Goal: Information Seeking & Learning: Learn about a topic

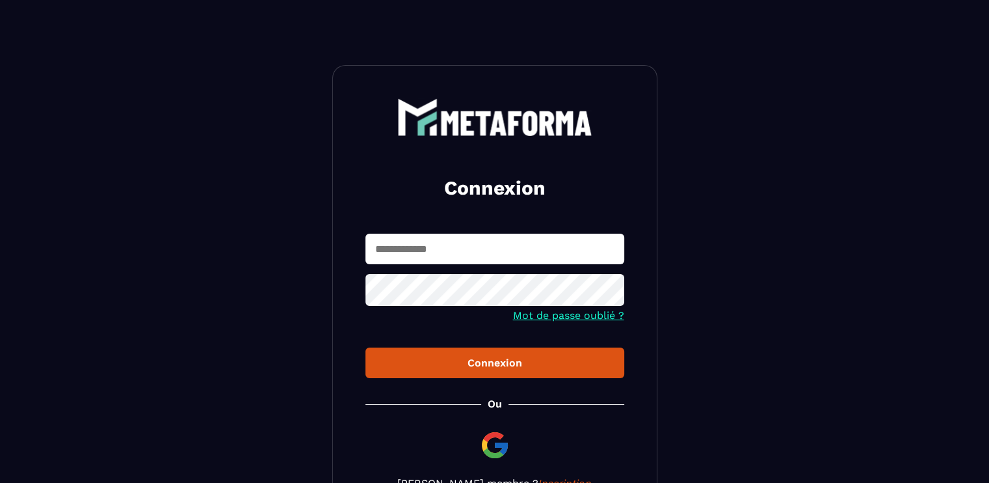
type input "**********"
click at [487, 366] on div "Connexion" at bounding box center [495, 363] width 238 height 12
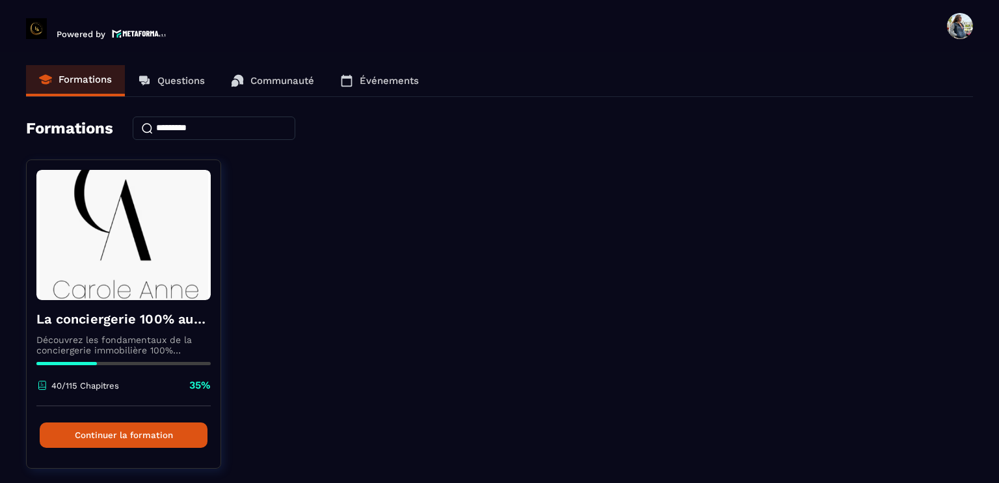
scroll to position [38, 0]
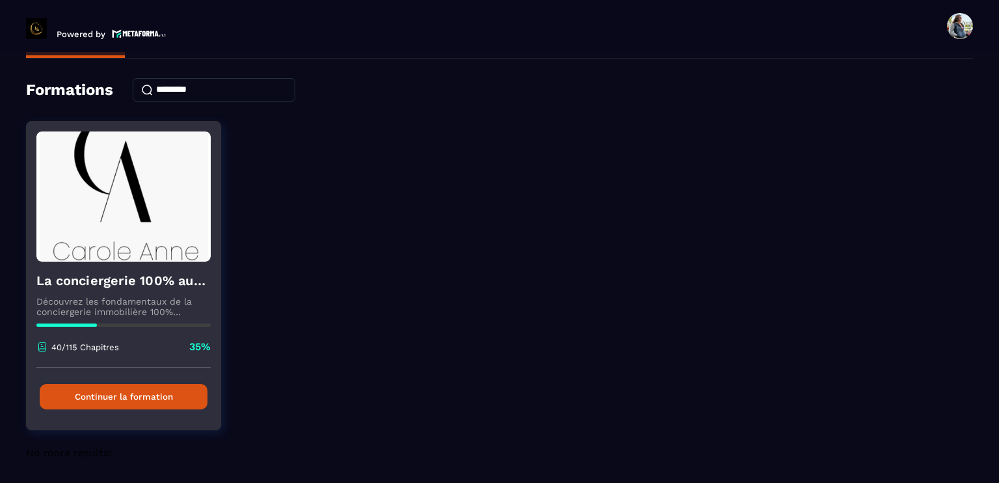
click at [137, 400] on button "Continuer la formation" at bounding box center [124, 396] width 168 height 25
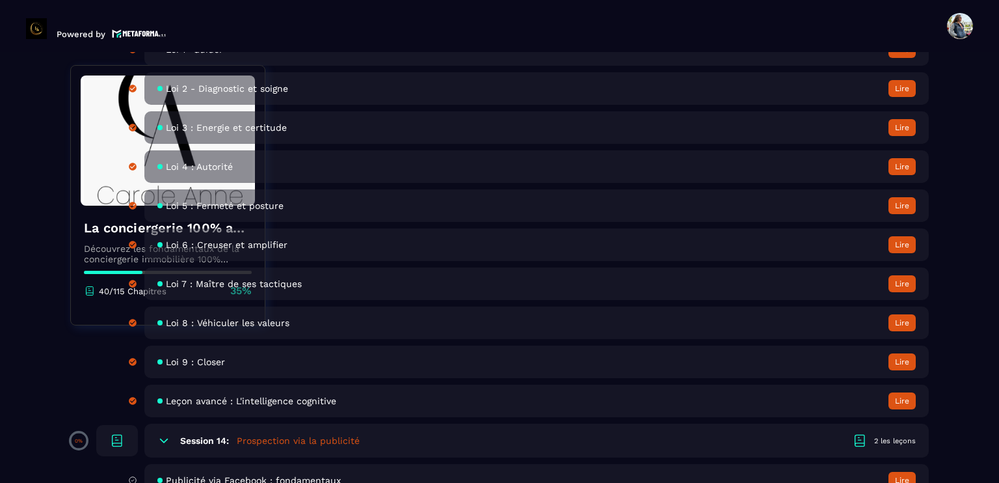
scroll to position [2212, 0]
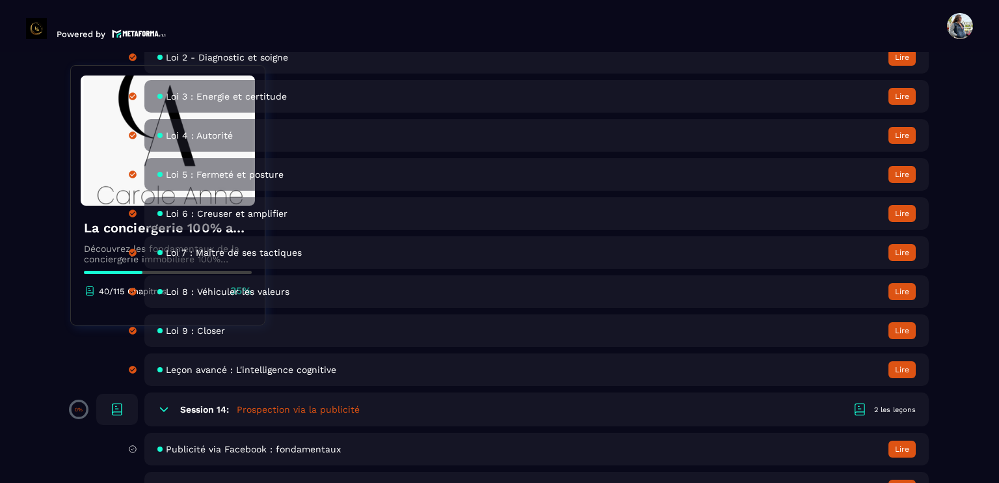
click at [236, 454] on span "Publicité via Facebook : fondamentaux" at bounding box center [253, 449] width 175 height 10
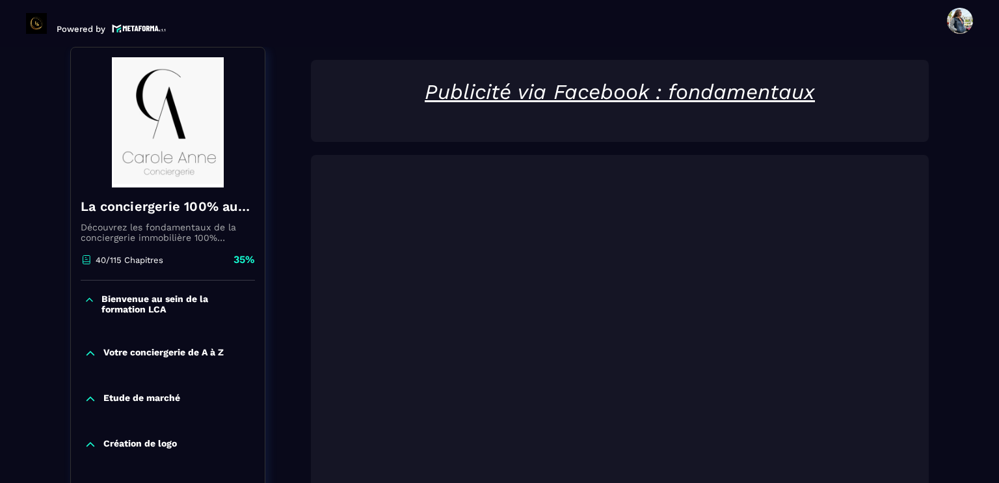
scroll to position [330, 0]
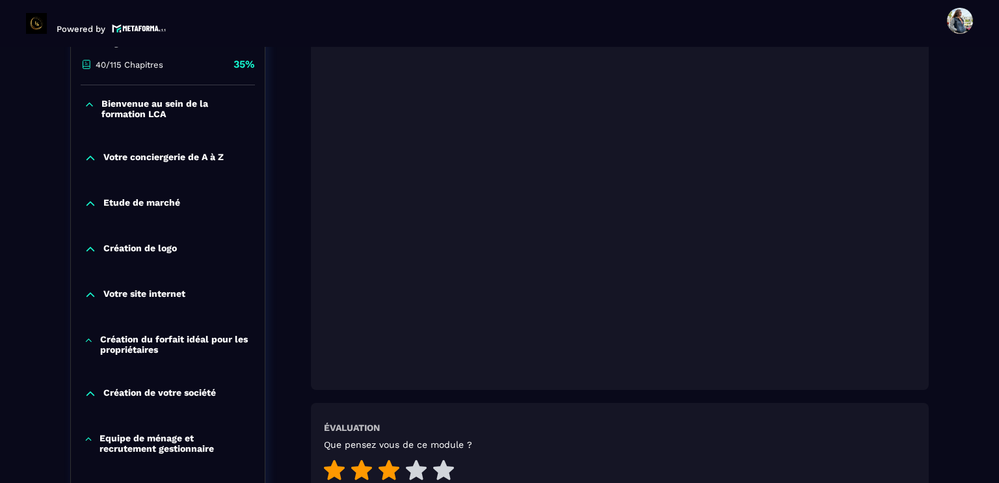
click at [381, 472] on icon at bounding box center [389, 469] width 21 height 21
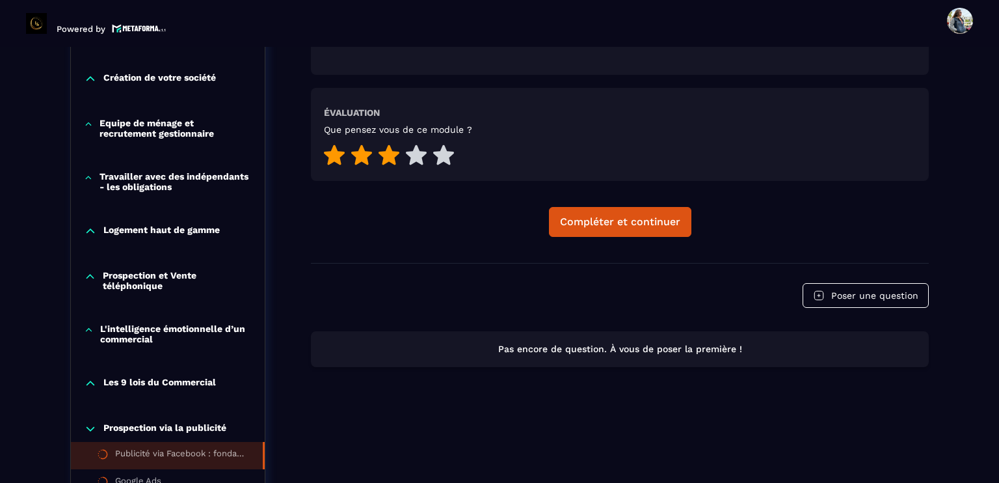
scroll to position [656, 0]
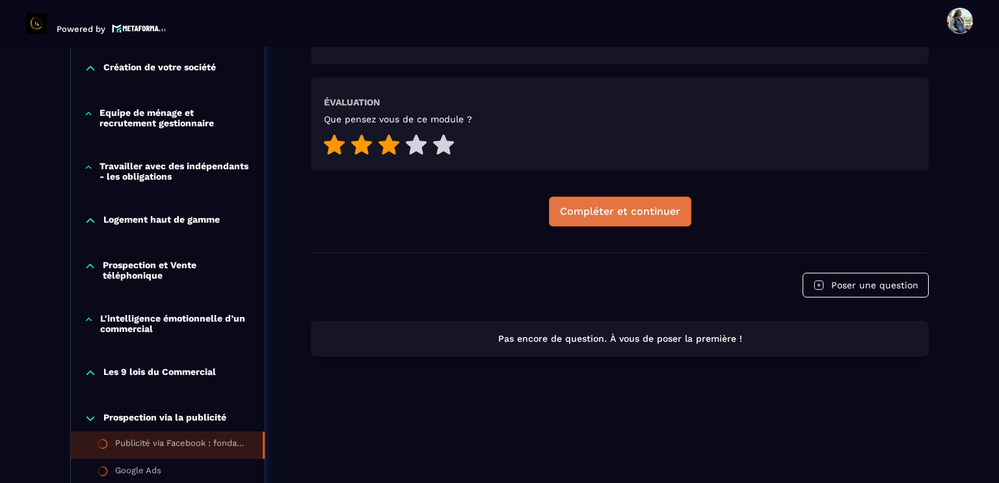
click at [647, 209] on div "Compléter et continuer" at bounding box center [620, 211] width 120 height 13
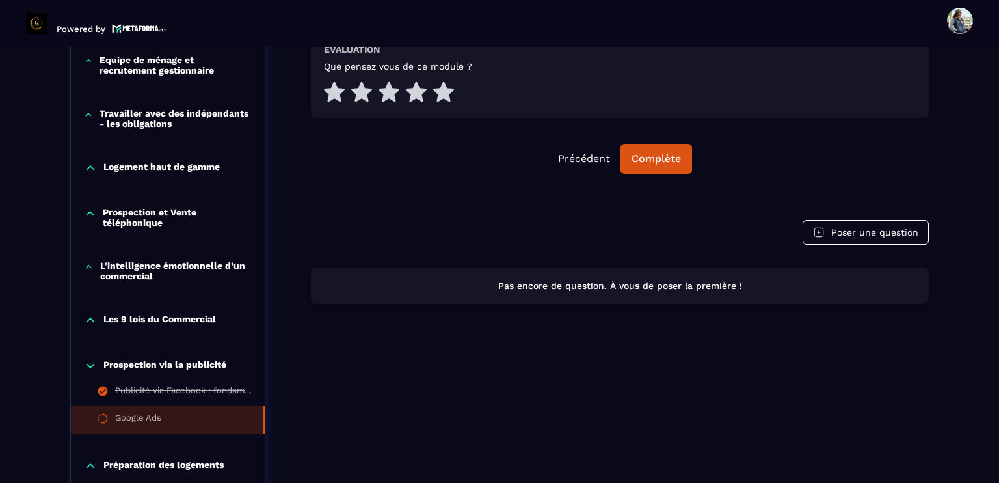
scroll to position [851, 0]
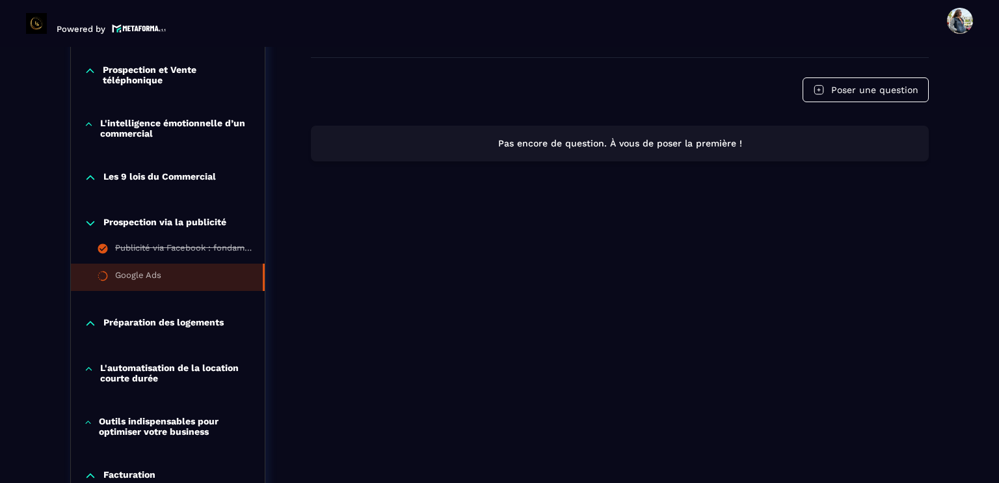
click at [162, 222] on p "Prospection via la publicité" at bounding box center [164, 223] width 123 height 13
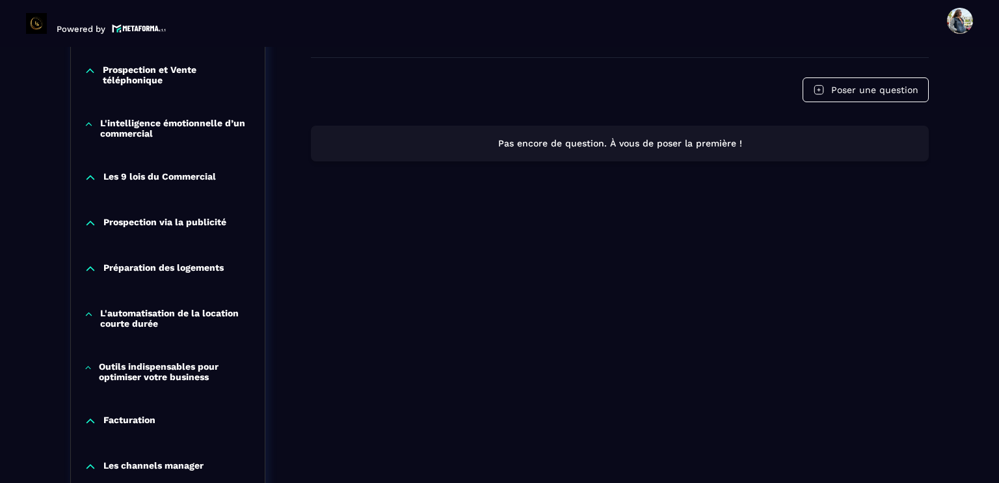
click at [150, 269] on p "Préparation des logements" at bounding box center [163, 268] width 120 height 13
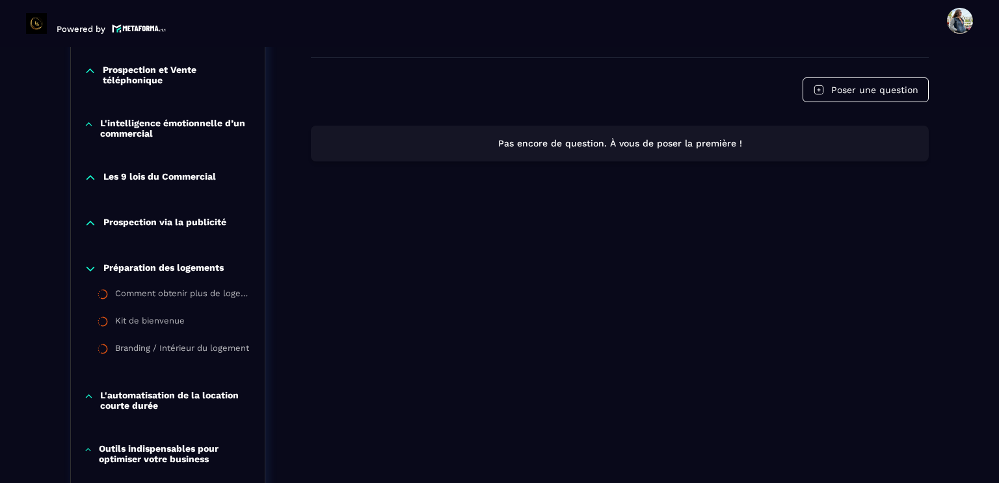
click at [133, 222] on p "Prospection via la publicité" at bounding box center [164, 223] width 123 height 13
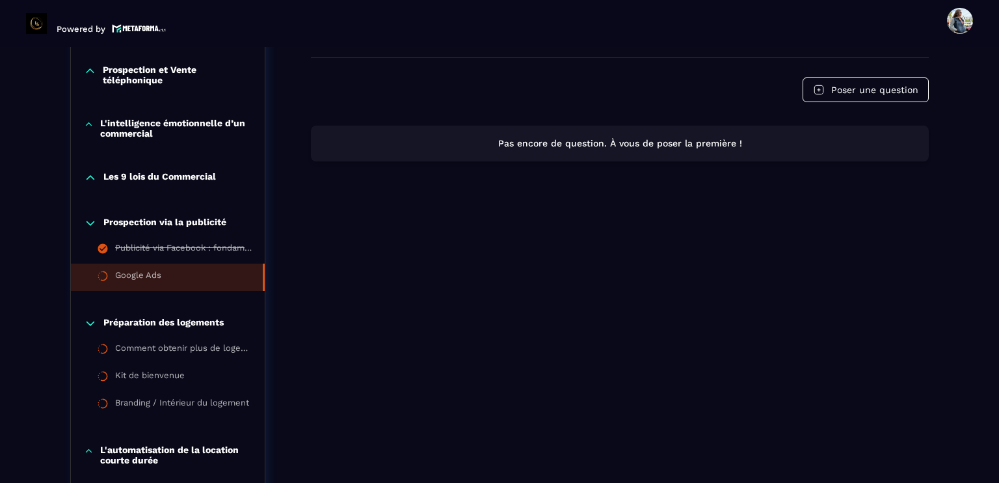
click at [133, 167] on div "Les 9 lois du Commercial" at bounding box center [168, 181] width 194 height 46
click at [133, 174] on p "Les 9 lois du Commercial" at bounding box center [159, 177] width 113 height 13
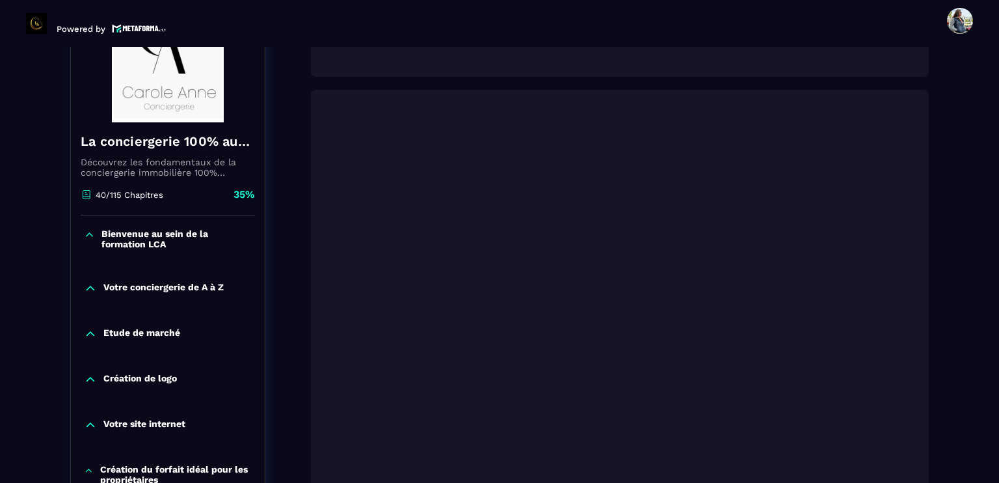
scroll to position [265, 0]
